Goal: Check status: Check status

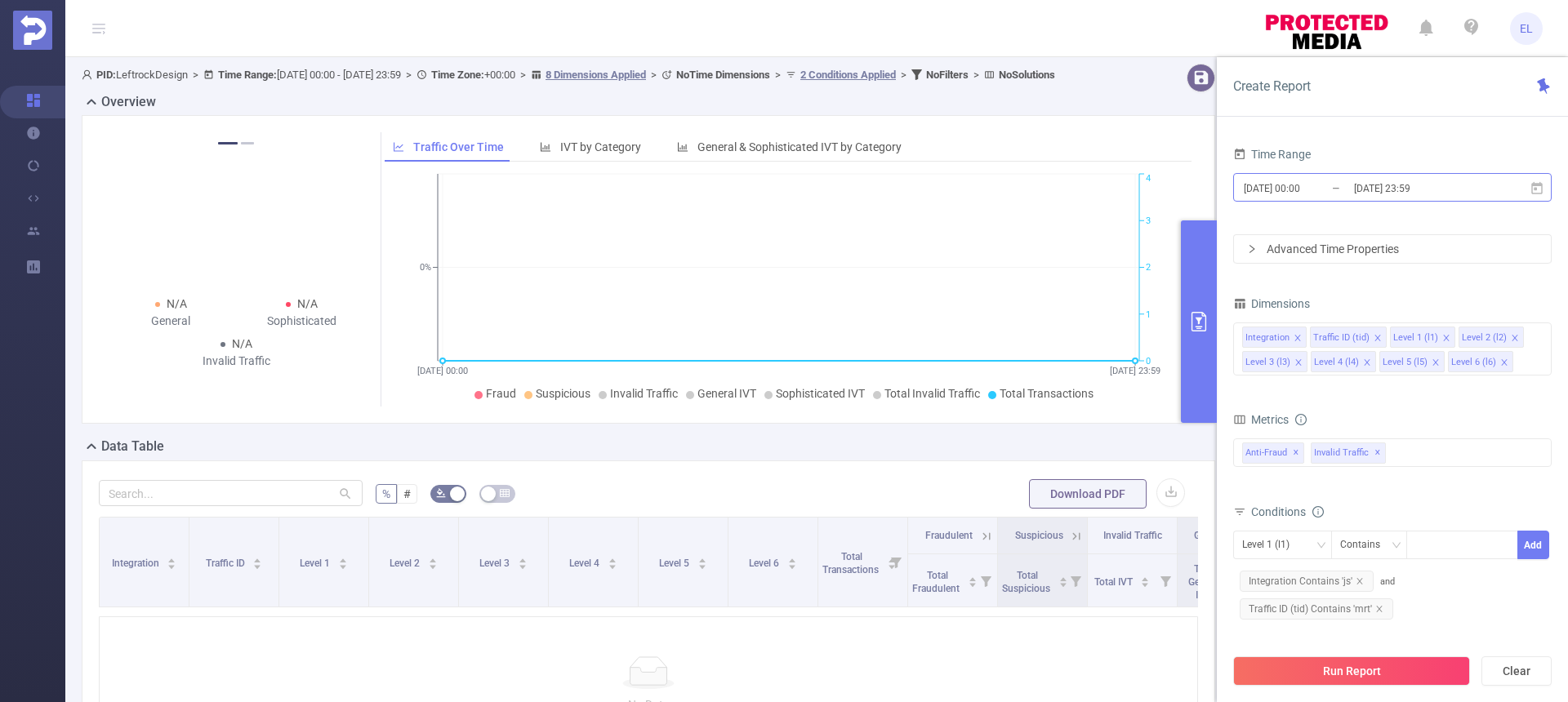
click at [1333, 182] on input "[DATE] 00:00" at bounding box center [1308, 188] width 132 height 22
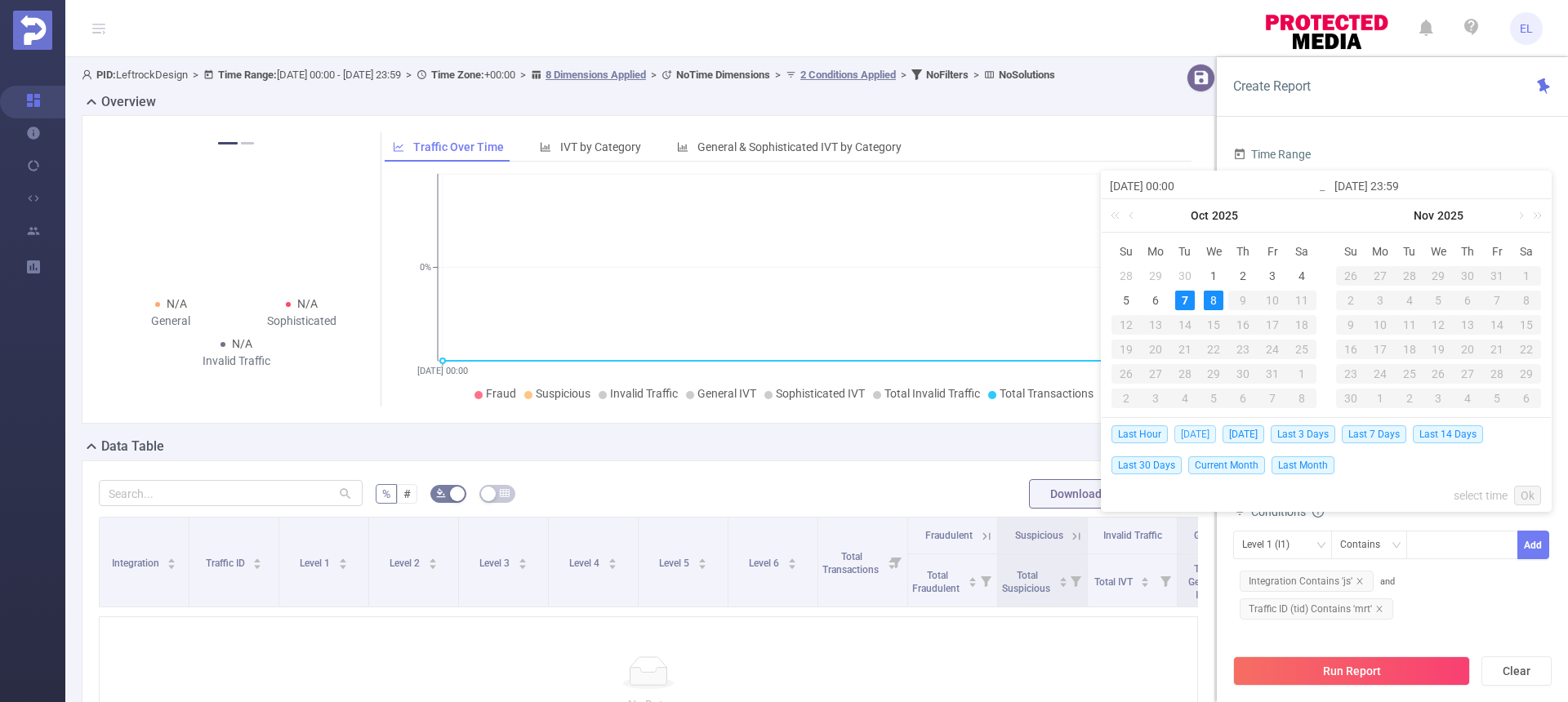
click at [1189, 433] on span "[DATE]" at bounding box center [1195, 434] width 42 height 18
type input "[DATE] 00:00"
type input "[DATE] 23:59"
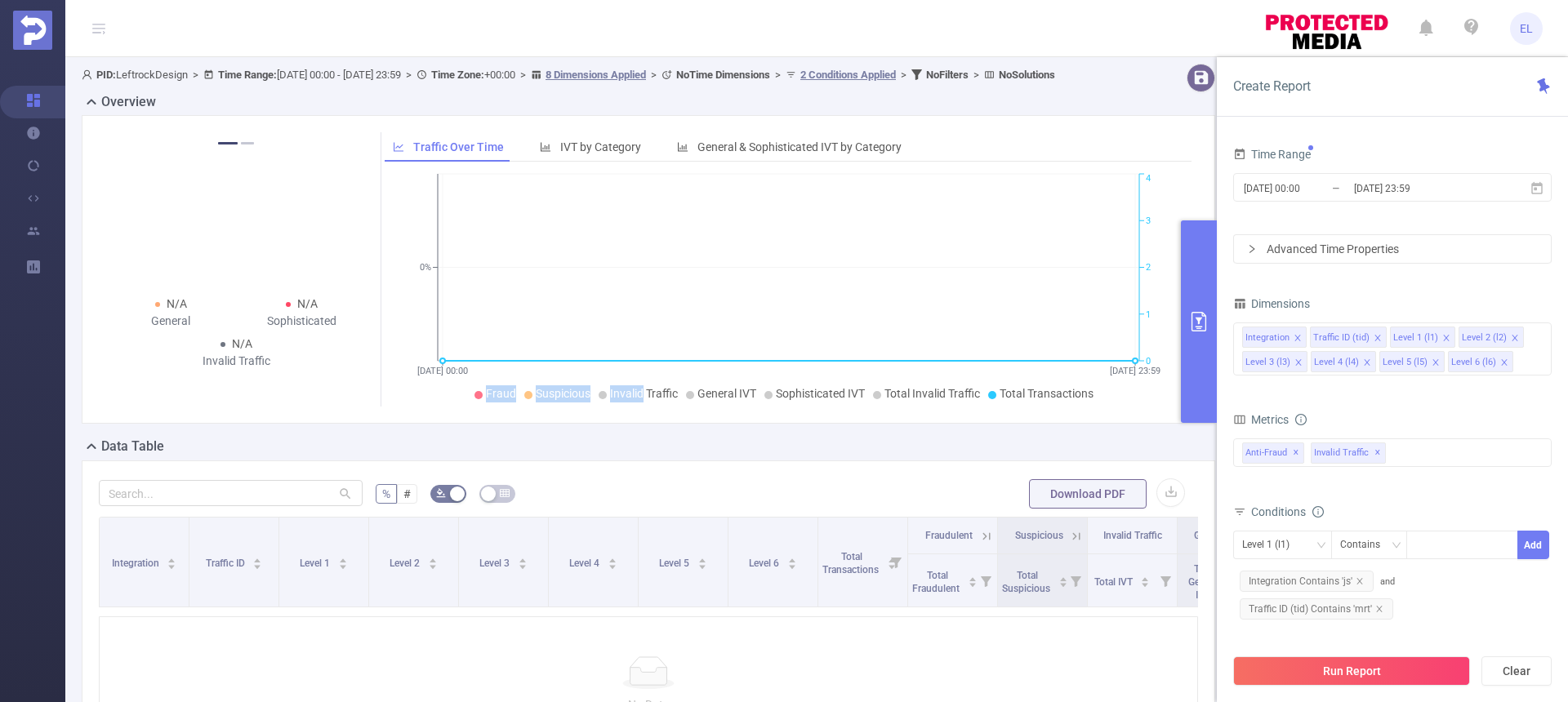
click at [1189, 424] on div "N/A Fraudulent N/A Suspicious N/A Invalid Traffic N/A General N/A Sophisticated…" at bounding box center [647, 270] width 1133 height 309
click at [1314, 664] on button "Run Report" at bounding box center [1351, 671] width 237 height 29
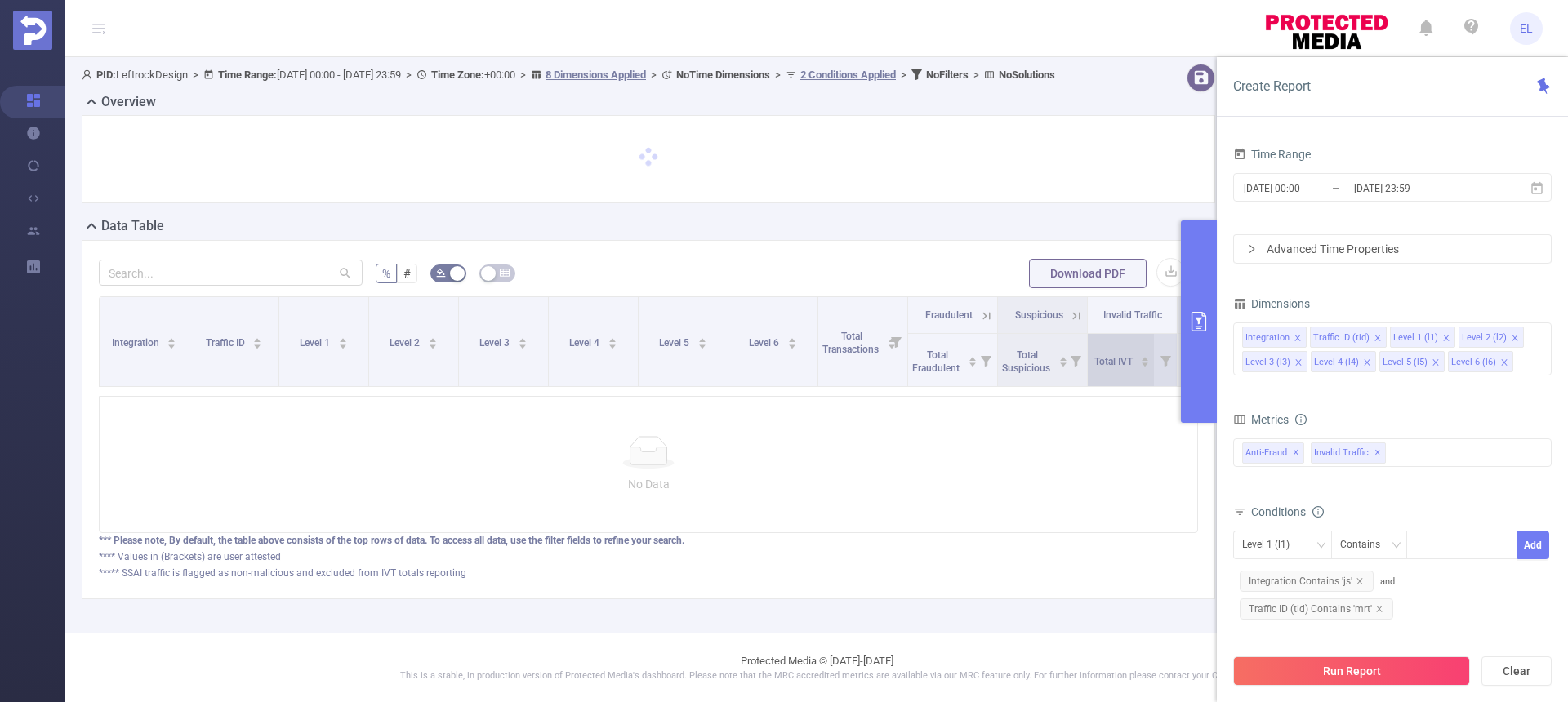
scroll to position [14, 0]
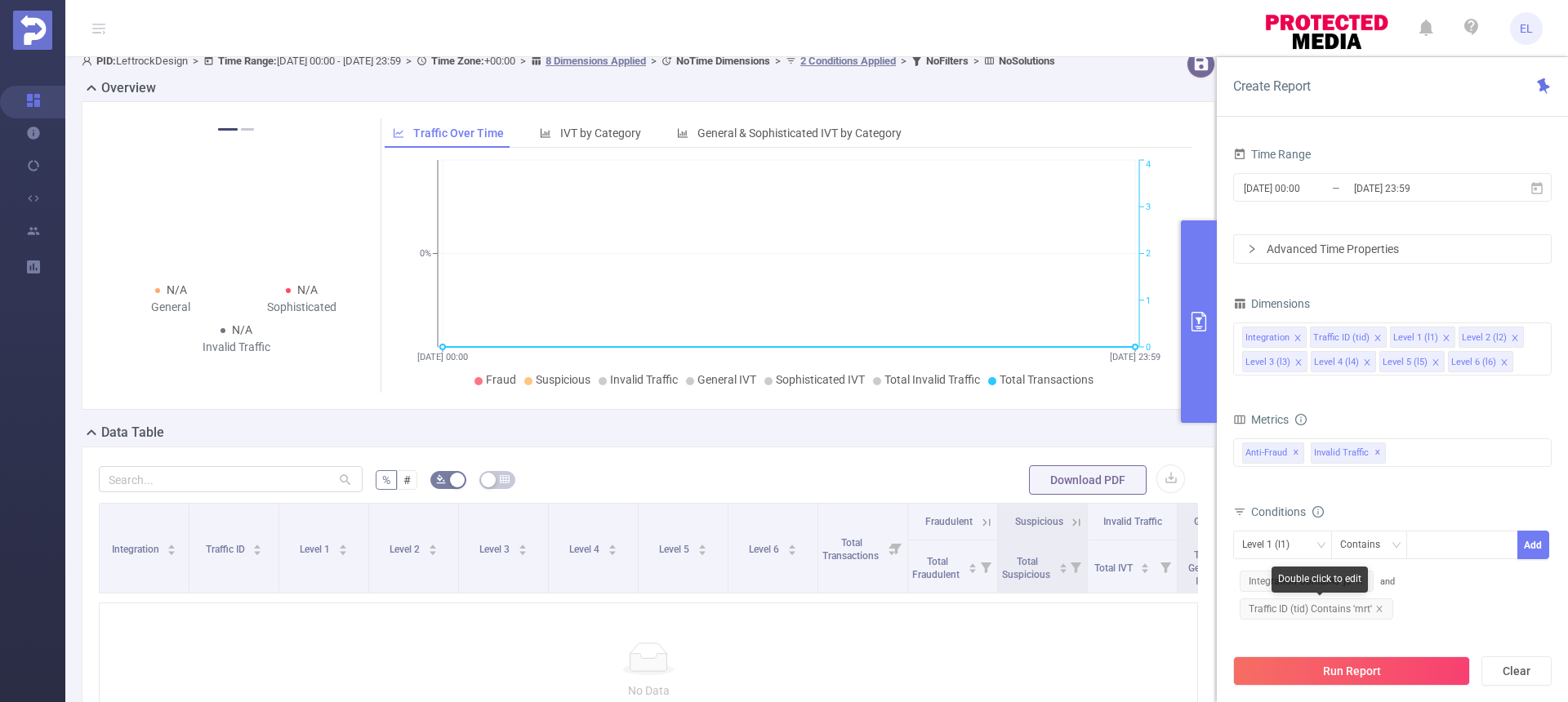
click at [1384, 607] on span "Traffic ID (tid) Contains 'mrt'" at bounding box center [1316, 609] width 154 height 21
click at [1375, 607] on icon "icon: close" at bounding box center [1379, 609] width 8 height 8
click at [1368, 680] on button "Run Report" at bounding box center [1351, 671] width 237 height 29
